Goal: Transaction & Acquisition: Purchase product/service

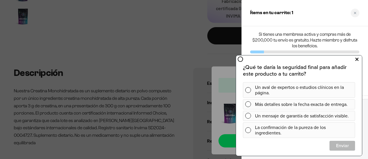
click at [356, 60] on icon at bounding box center [357, 58] width 3 height 7
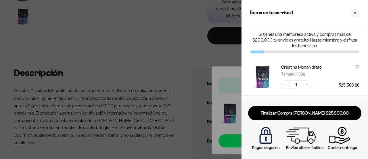
click at [203, 52] on div at bounding box center [184, 79] width 368 height 159
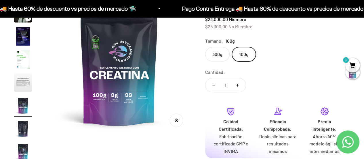
scroll to position [75, 0]
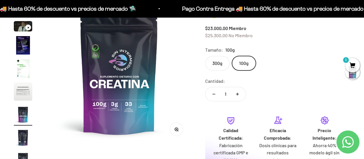
click at [218, 63] on label "300g" at bounding box center [217, 63] width 24 height 14
click at [205, 56] on input "300g" at bounding box center [205, 56] width 0 height 0
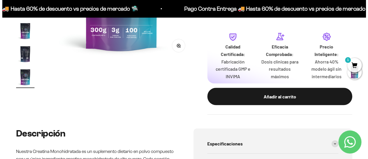
scroll to position [162, 0]
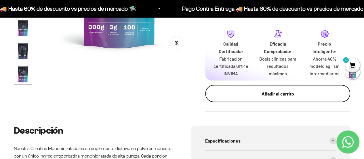
click at [278, 96] on div "Añadir al carrito" at bounding box center [278, 93] width 122 height 7
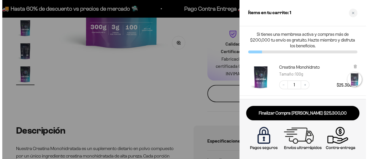
scroll to position [0, 1208]
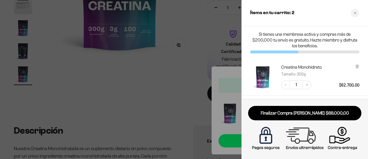
click at [315, 110] on link "Finalizar Compra [PERSON_NAME] $88.000,00" at bounding box center [304, 113] width 113 height 15
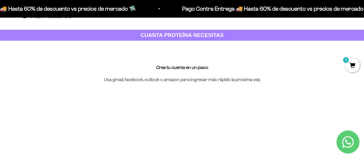
scroll to position [29, 0]
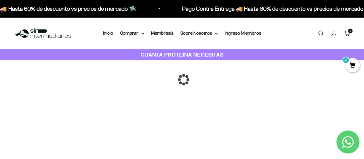
click at [351, 70] on span "2" at bounding box center [352, 65] width 14 height 14
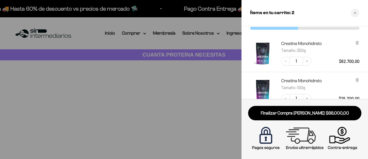
scroll to position [58, 0]
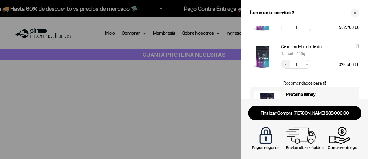
click at [289, 65] on button "Decrease quantity" at bounding box center [285, 64] width 9 height 9
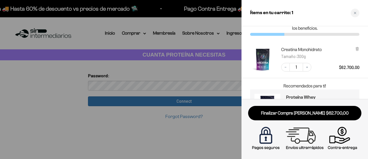
scroll to position [0, 0]
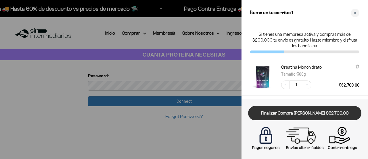
click at [308, 110] on link "Finalizar Compra Segura $62.700,00" at bounding box center [304, 113] width 113 height 15
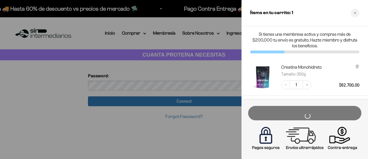
click at [198, 81] on div at bounding box center [184, 79] width 368 height 159
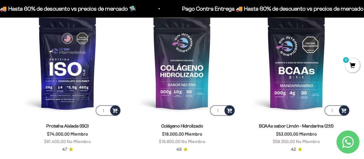
scroll to position [518, 0]
